Goal: Task Accomplishment & Management: Complete application form

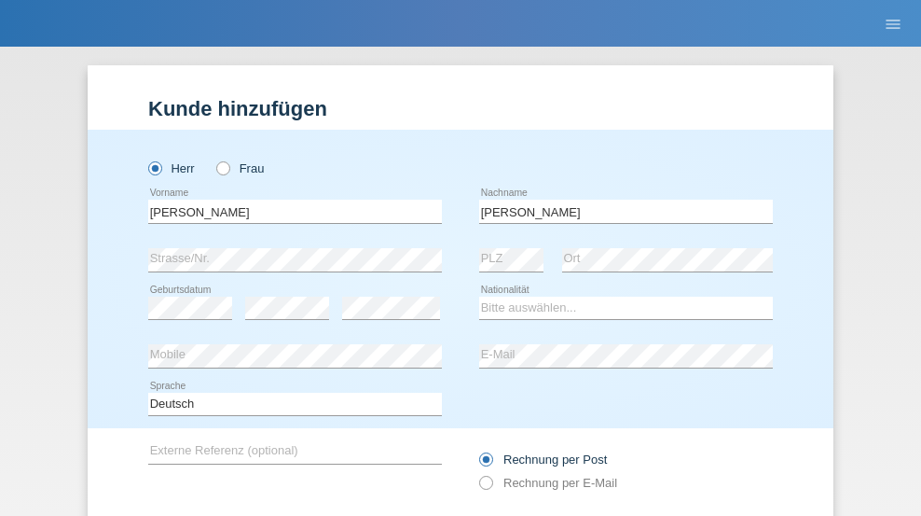
scroll to position [125, 0]
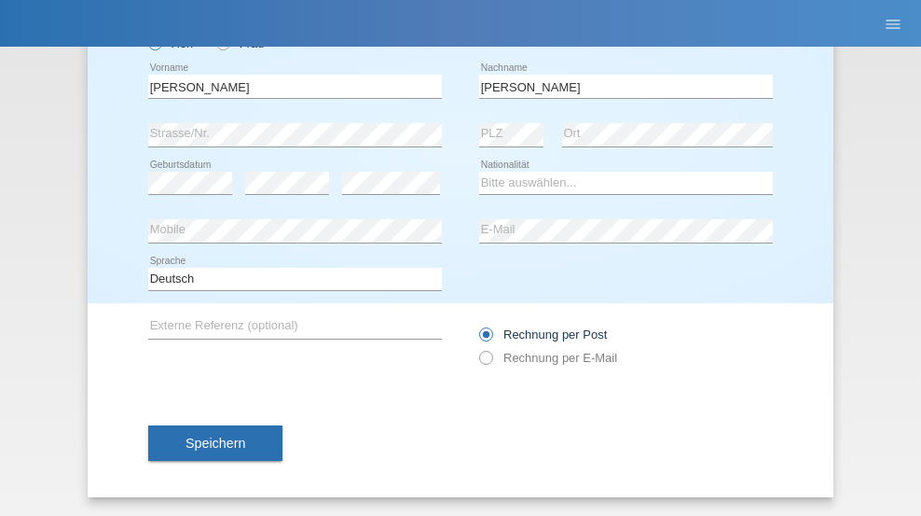
type input "[PERSON_NAME]"
select select "PT"
select select "C"
select select "01"
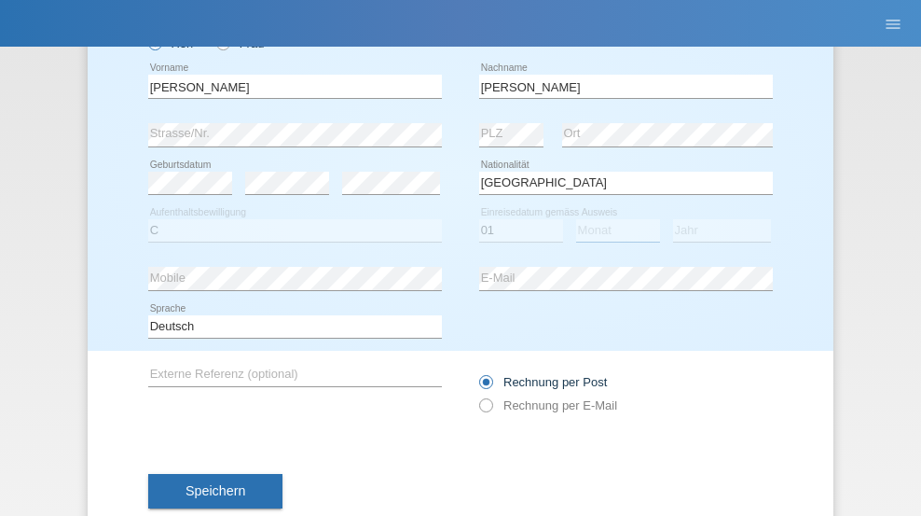
select select "07"
select select "2005"
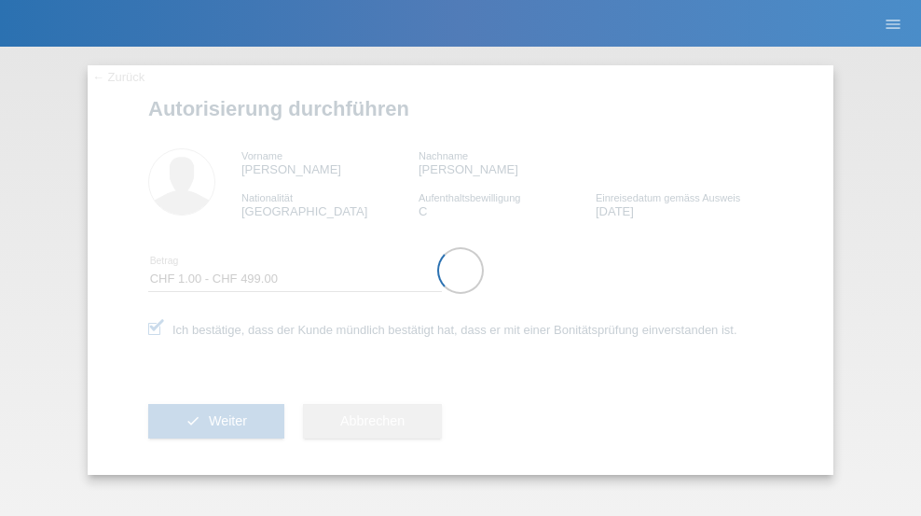
select select "1"
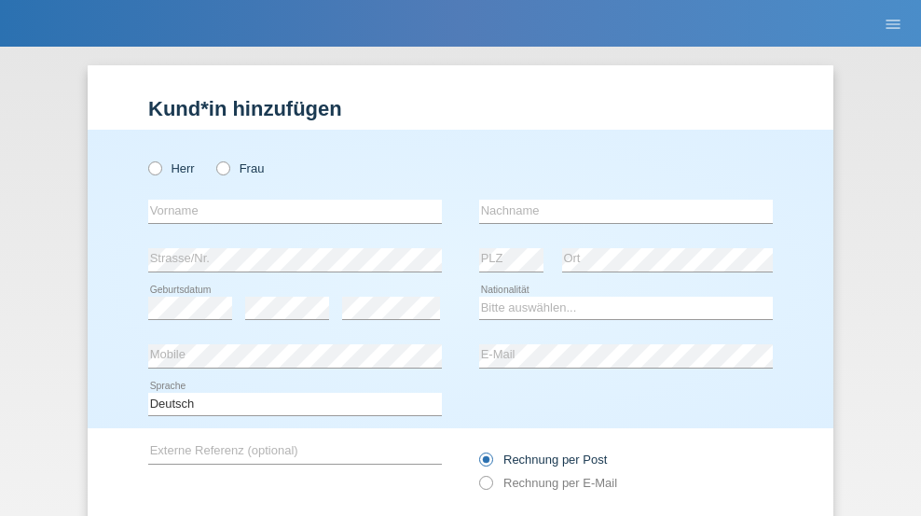
radio input "true"
click at [288, 199] on input "text" at bounding box center [295, 210] width 294 height 23
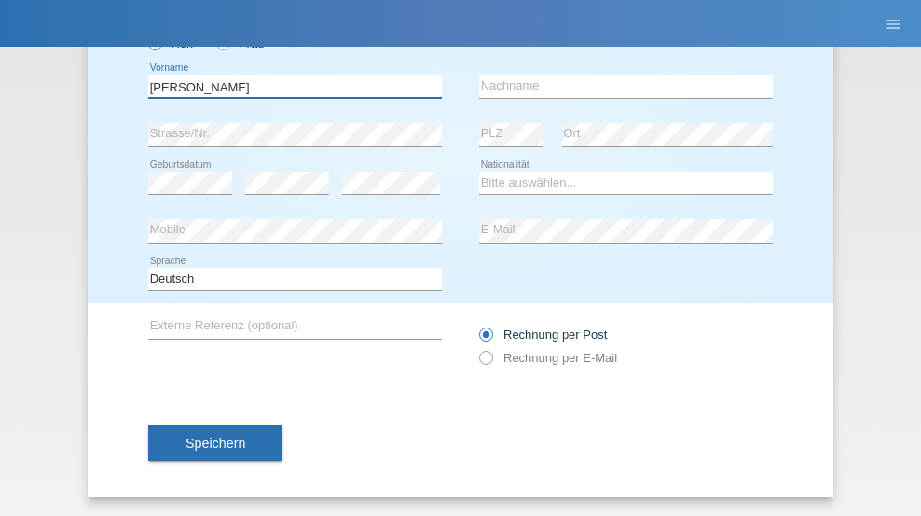
type input "Adrian"
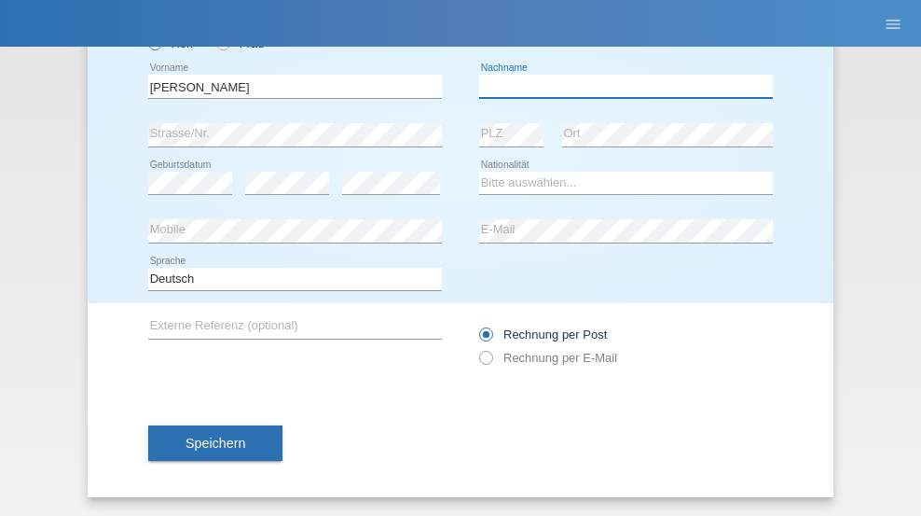
click at [619, 86] on input "text" at bounding box center [626, 86] width 294 height 23
type input "Wolodzko"
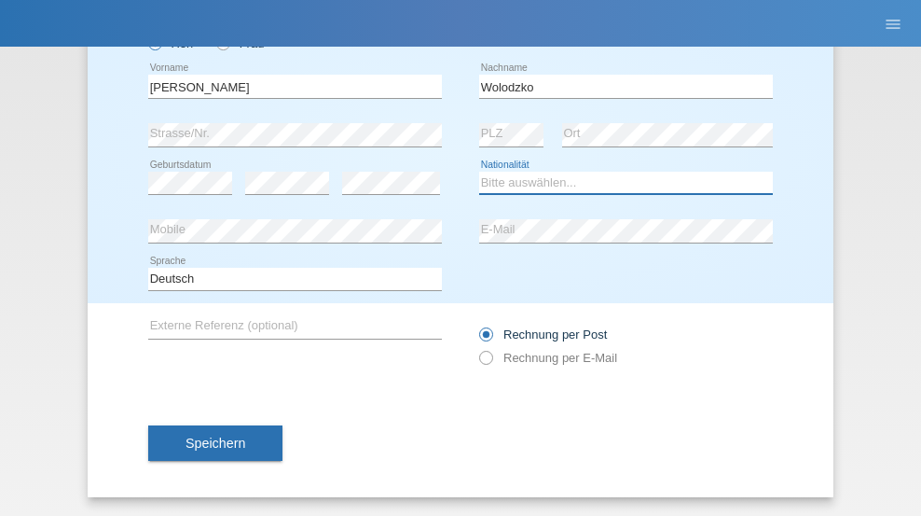
select select "PL"
select select "C"
select select "01"
select select "07"
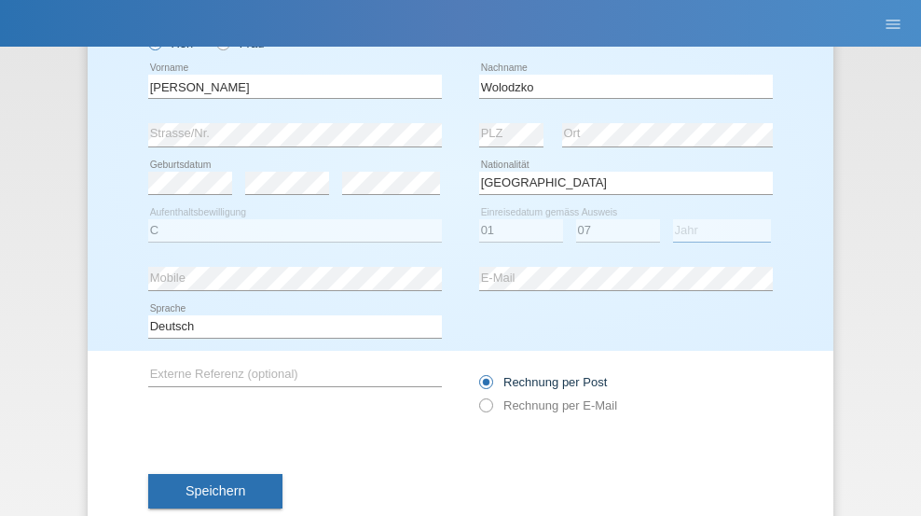
select select "2021"
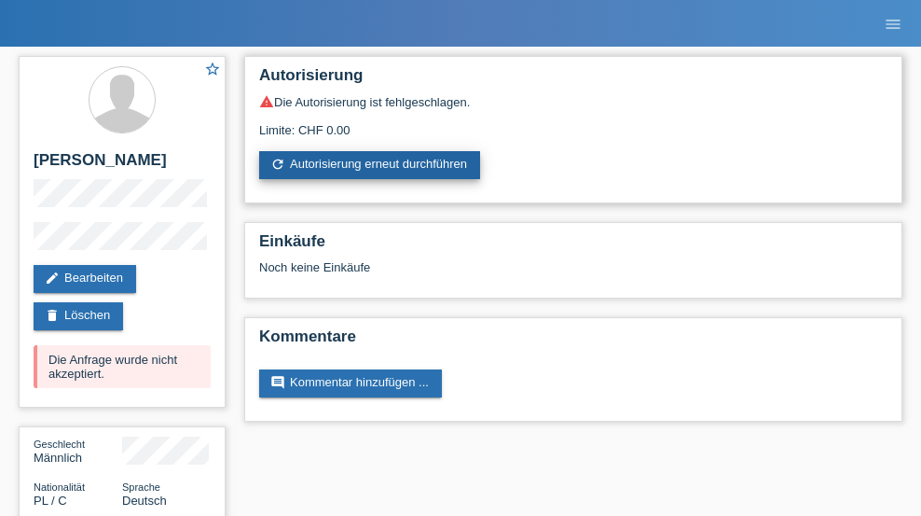
click at [367, 165] on link "refresh Autorisierung erneut durchführen" at bounding box center [369, 165] width 221 height 28
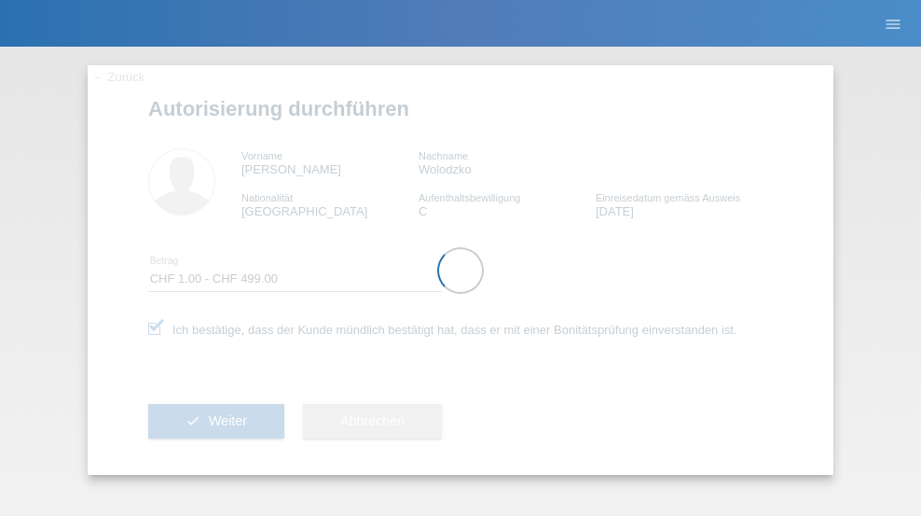
select select "1"
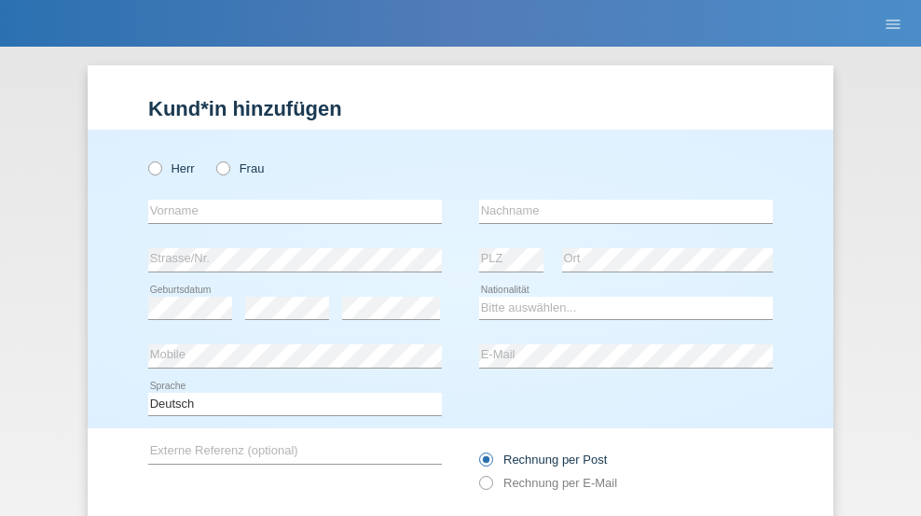
radio input "true"
click at [288, 199] on input "text" at bounding box center [295, 210] width 294 height 23
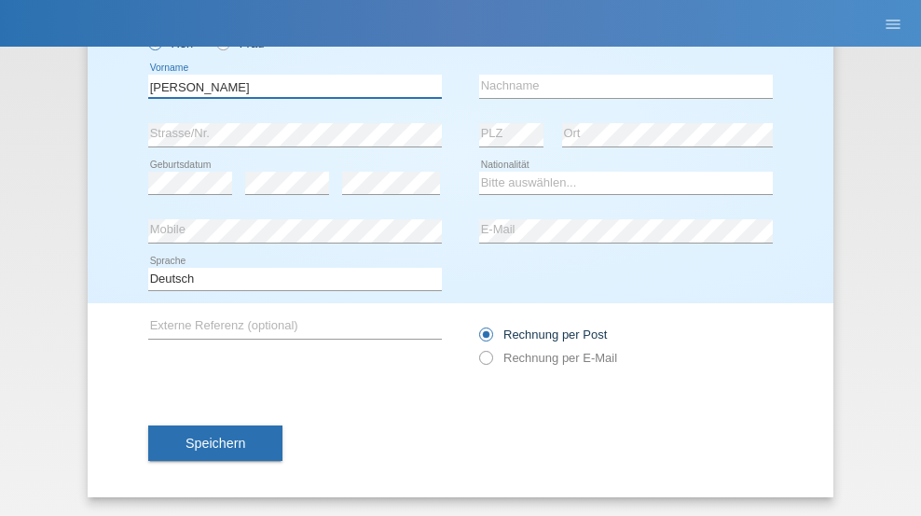
type input "[PERSON_NAME]"
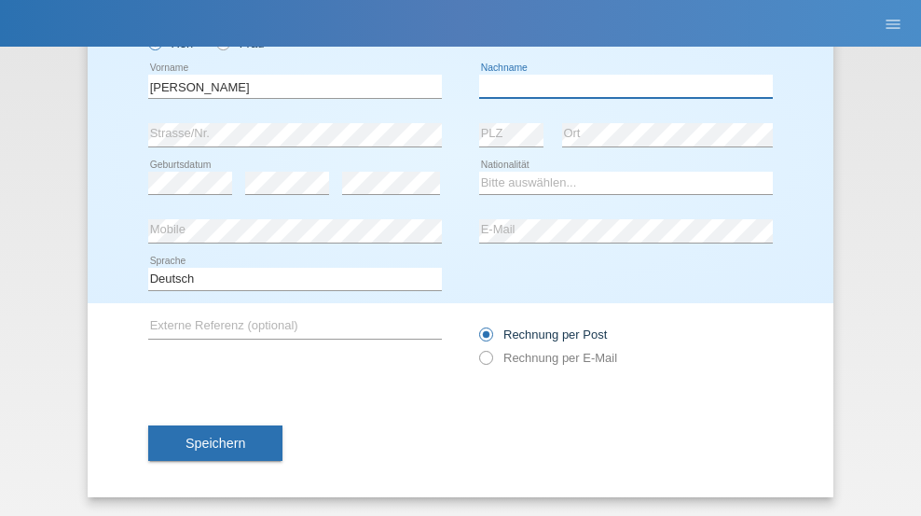
click at [619, 86] on input "text" at bounding box center [626, 86] width 294 height 23
type input "Stöckli"
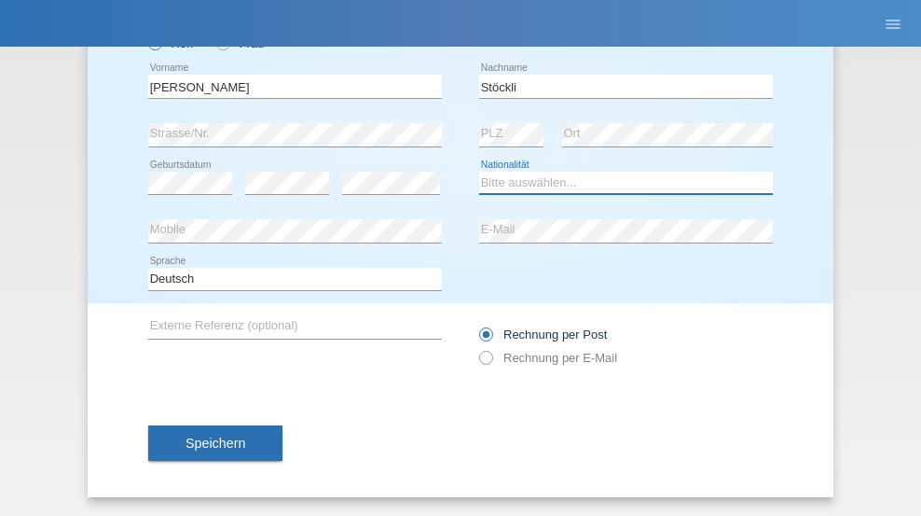
select select "CH"
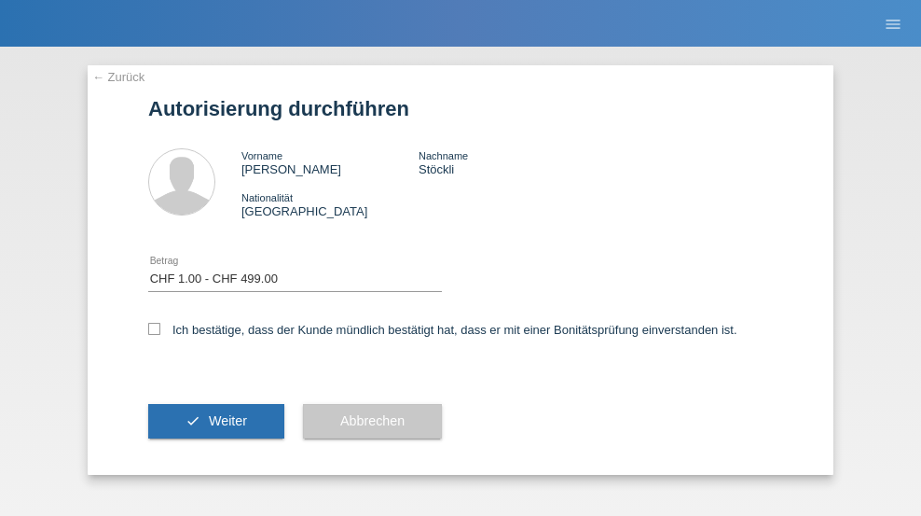
select select "1"
checkbox input "true"
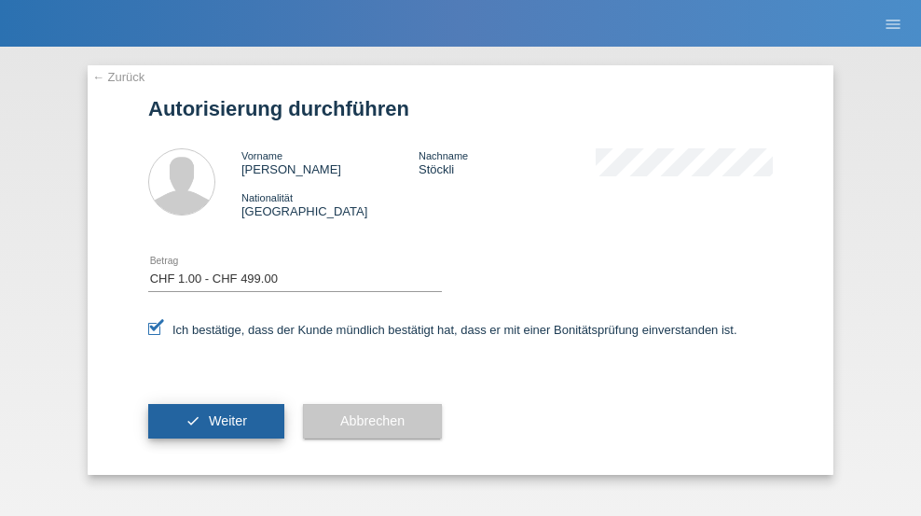
click at [216, 420] on span "Weiter" at bounding box center [228, 420] width 38 height 15
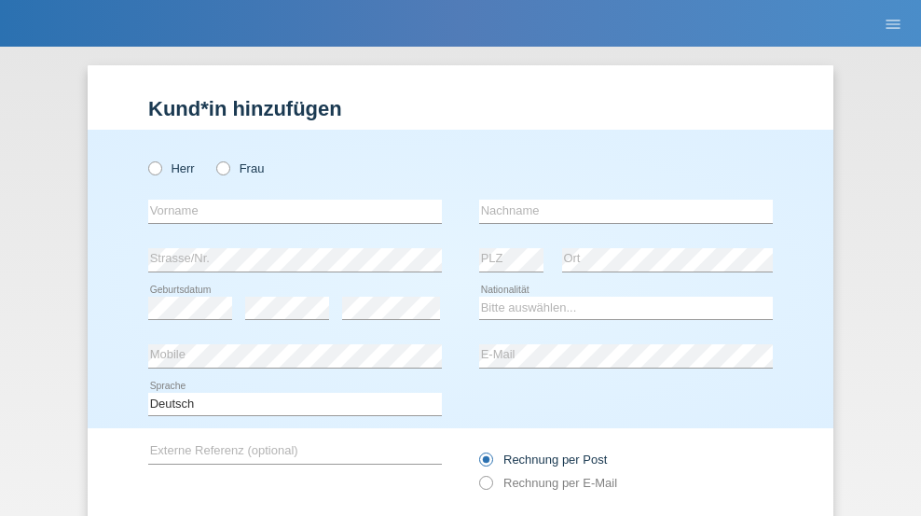
radio input "true"
click at [288, 199] on input "text" at bounding box center [295, 210] width 294 height 23
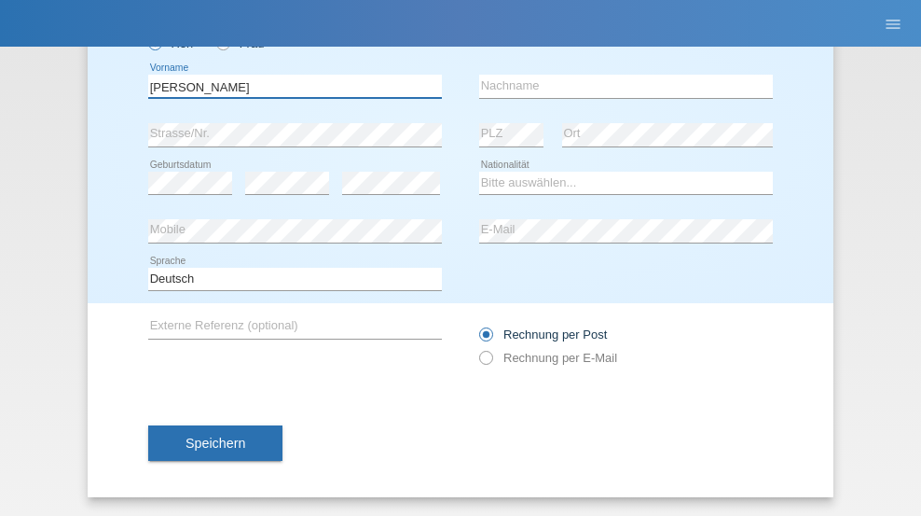
type input "[PERSON_NAME]"
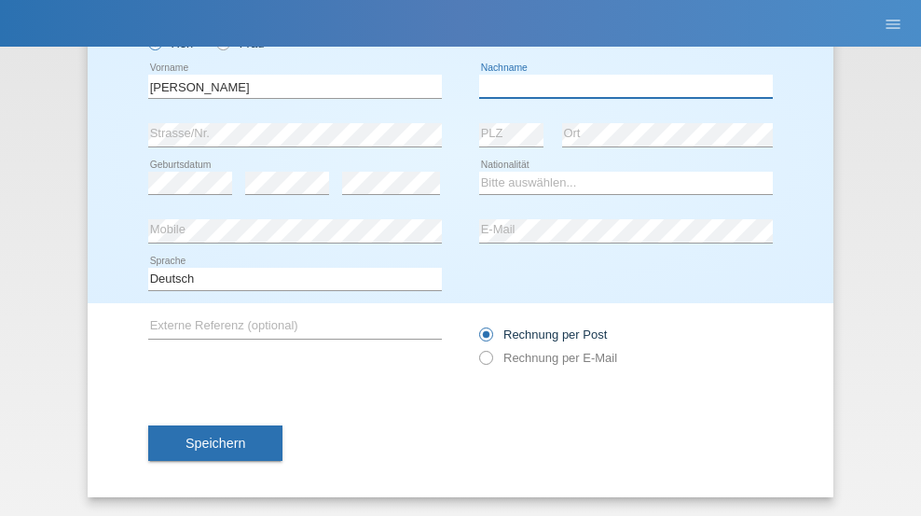
click at [619, 86] on input "text" at bounding box center [626, 86] width 294 height 23
type input "Daham"
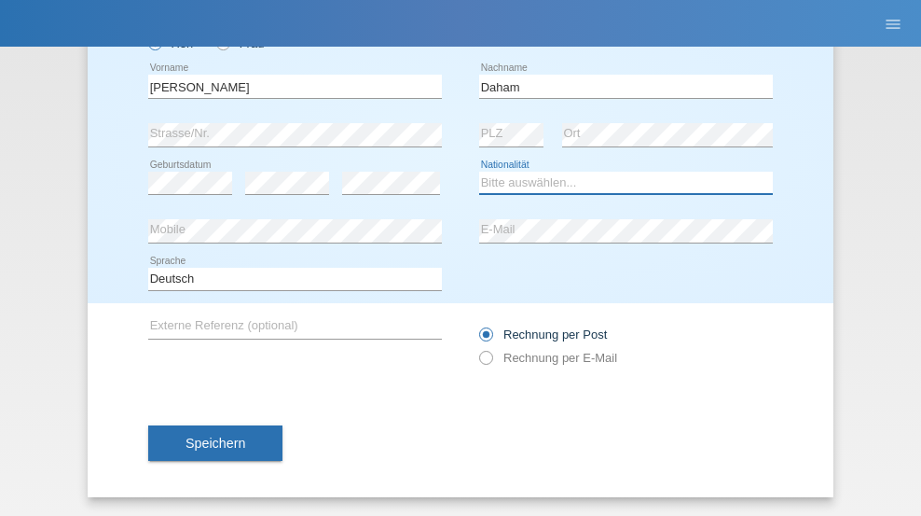
select select "DE"
select select "C"
select select "21"
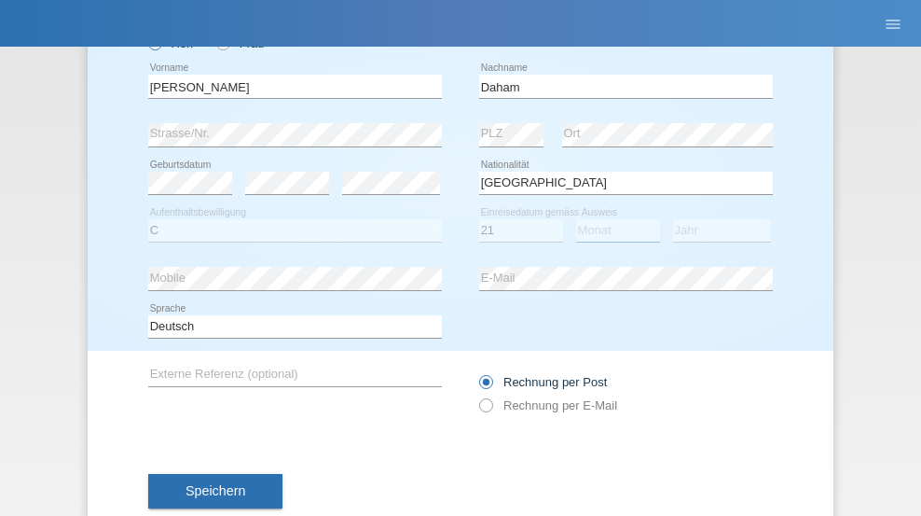
select select "10"
select select "2021"
